Goal: Transaction & Acquisition: Download file/media

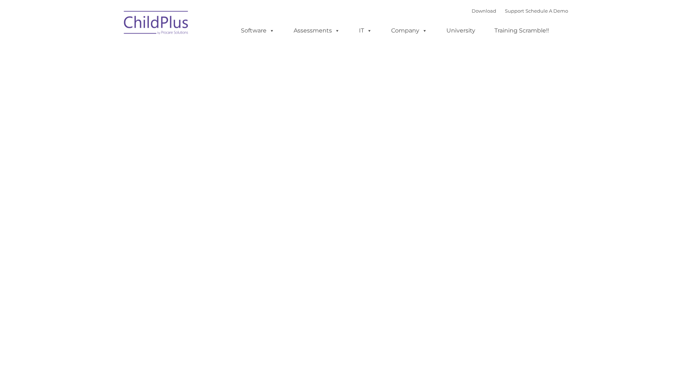
type input ""
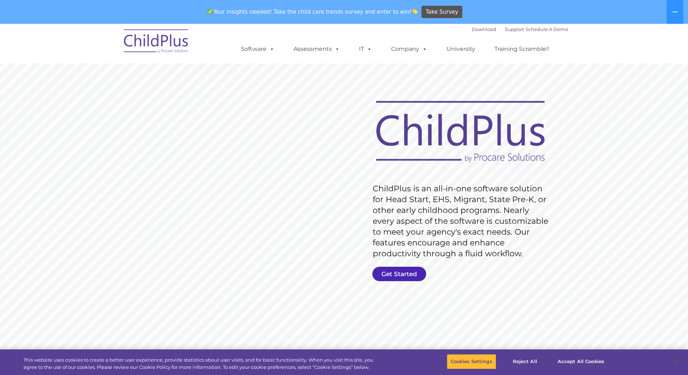
click at [406, 267] on link "Get Started" at bounding box center [399, 274] width 54 height 14
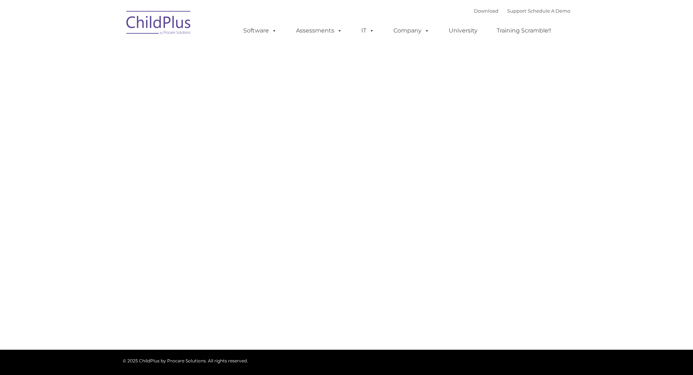
type input ""
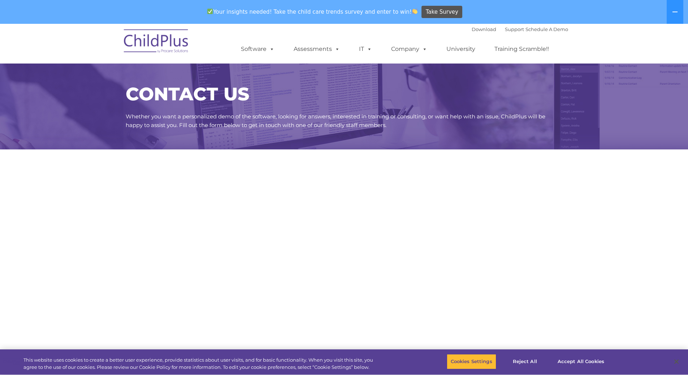
select select "MEDIUM"
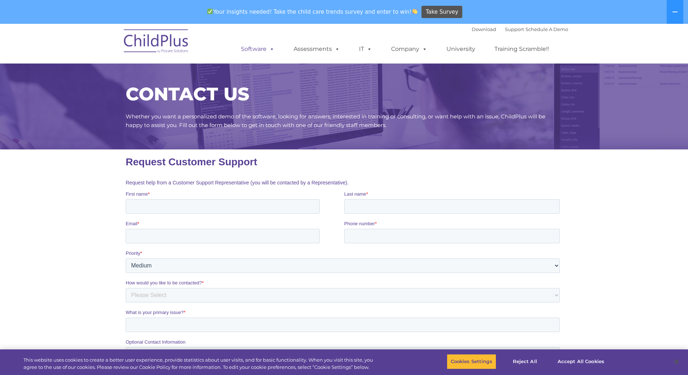
click at [267, 52] on span at bounding box center [270, 48] width 8 height 7
click at [272, 51] on span at bounding box center [270, 48] width 8 height 7
click at [579, 121] on div "CONTACT US Whether you want a personalized demo of the software, looking for an…" at bounding box center [344, 99] width 688 height 100
click at [471, 31] on link "Download" at bounding box center [483, 29] width 25 height 6
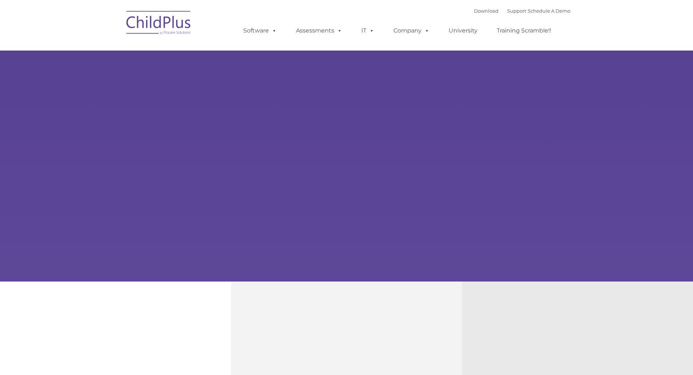
type input ""
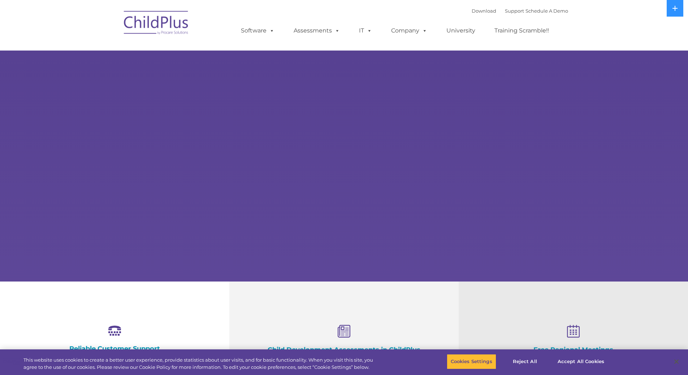
select select "MEDIUM"
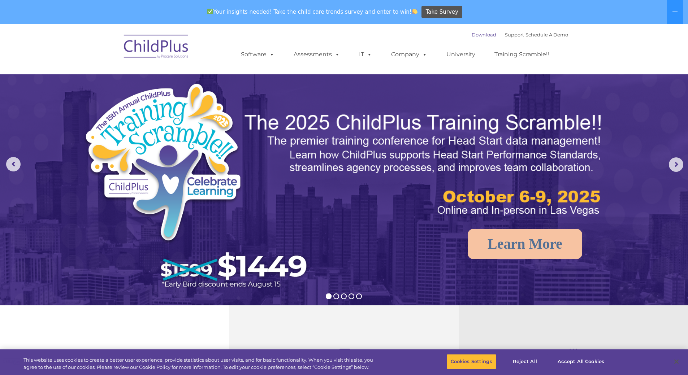
click at [471, 35] on link "Download" at bounding box center [483, 35] width 25 height 6
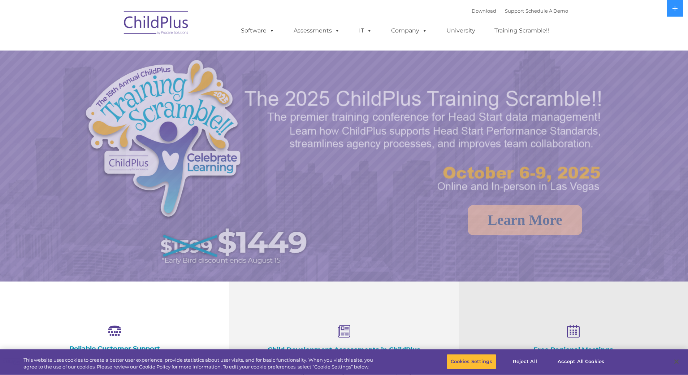
select select "MEDIUM"
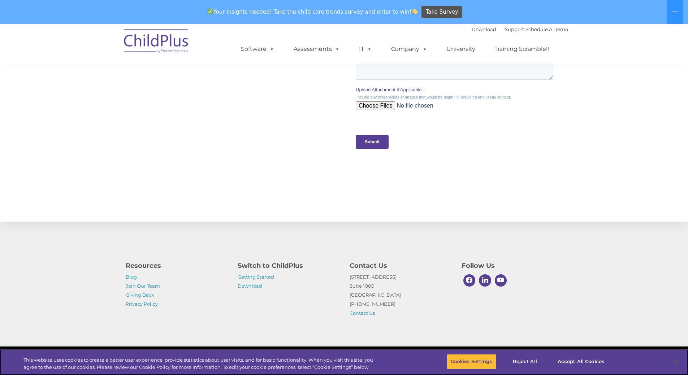
scroll to position [679, 0]
click at [247, 288] on link "Download" at bounding box center [250, 286] width 25 height 6
